Goal: Navigation & Orientation: Find specific page/section

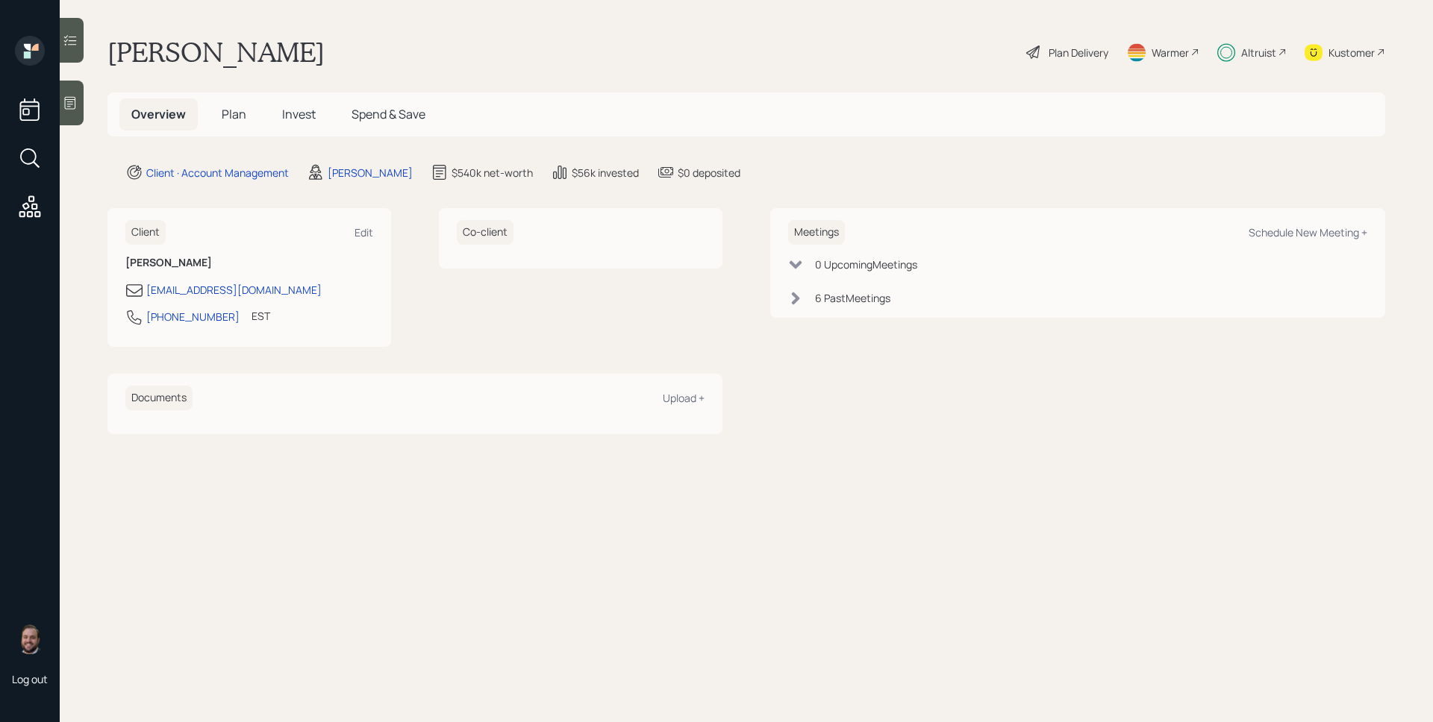
click at [1249, 50] on div "Altruist" at bounding box center [1258, 53] width 35 height 16
